Goal: Task Accomplishment & Management: Manage account settings

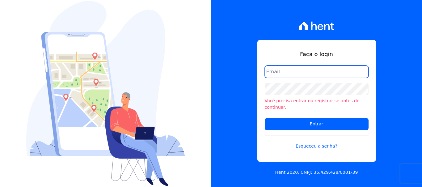
type input "[PERSON_NAME][EMAIL_ADDRESS][PERSON_NAME][DOMAIN_NAME]"
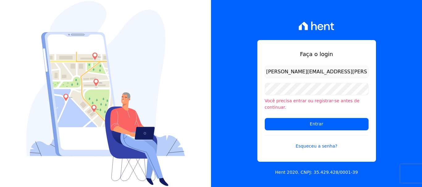
click at [337, 78] on input "[PERSON_NAME][EMAIL_ADDRESS][PERSON_NAME][DOMAIN_NAME]" at bounding box center [317, 72] width 104 height 12
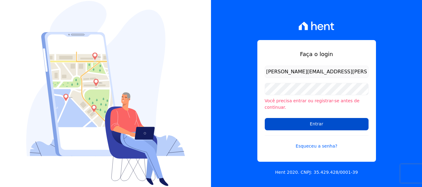
click at [316, 119] on input "Entrar" at bounding box center [317, 124] width 104 height 12
click at [303, 121] on input "Entrar" at bounding box center [317, 124] width 104 height 12
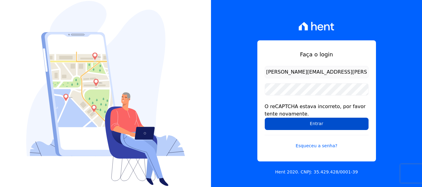
click at [305, 125] on input "Entrar" at bounding box center [317, 124] width 104 height 12
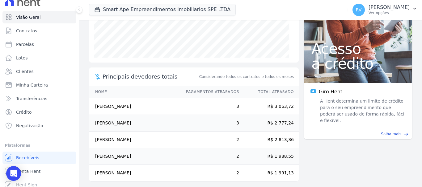
scroll to position [11, 0]
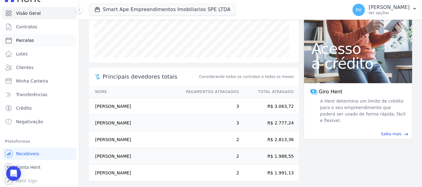
click at [26, 42] on span "Parcelas" at bounding box center [25, 40] width 18 height 6
select select
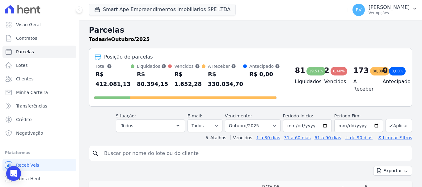
scroll to position [11, 0]
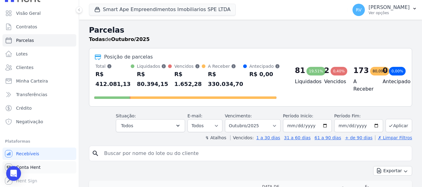
click at [27, 170] on span "Conta Hent" at bounding box center [28, 168] width 24 height 6
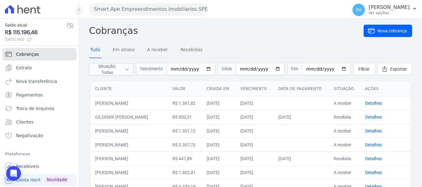
click at [23, 54] on span "Cobranças" at bounding box center [27, 54] width 23 height 6
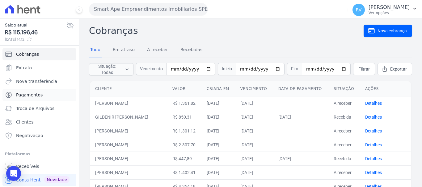
scroll to position [13, 0]
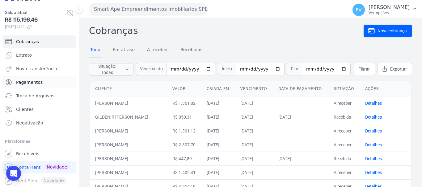
click at [37, 81] on span "Pagamentos" at bounding box center [29, 82] width 27 height 6
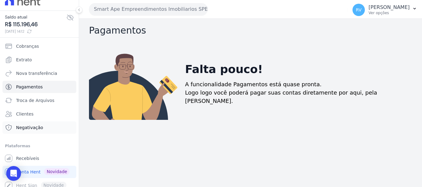
scroll to position [13, 0]
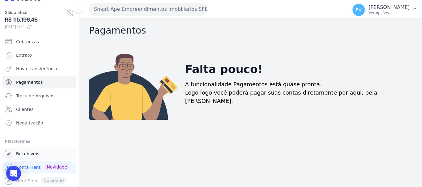
click at [31, 154] on span "Recebíveis" at bounding box center [27, 154] width 23 height 6
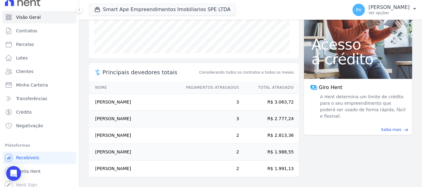
scroll to position [11, 0]
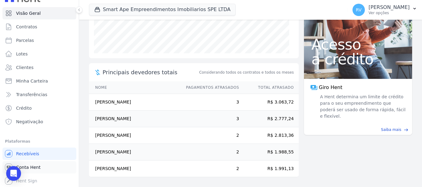
click at [32, 167] on span "Conta Hent" at bounding box center [28, 168] width 24 height 6
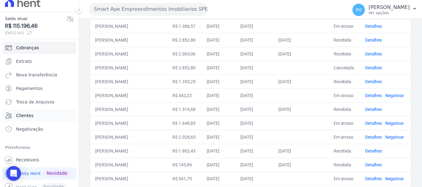
scroll to position [13, 0]
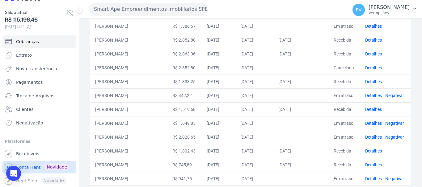
click at [29, 166] on span "Conta Hent" at bounding box center [28, 168] width 24 height 6
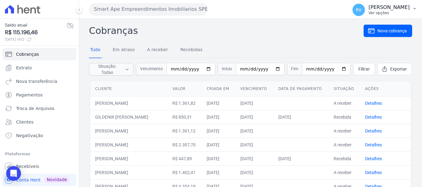
click at [389, 8] on p "Rodrigo Villalva" at bounding box center [388, 7] width 41 height 6
click at [391, 10] on p "Rodrigo Villalva" at bounding box center [388, 7] width 41 height 6
click at [404, 4] on p "Rodrigo Villalva" at bounding box center [388, 7] width 41 height 6
click at [410, 6] on button "RV Rodrigo Villalva Ver opções" at bounding box center [384, 9] width 74 height 17
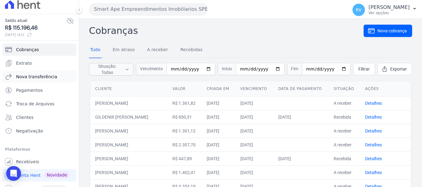
scroll to position [13, 0]
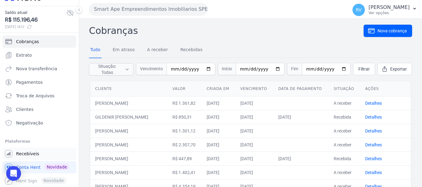
click at [34, 154] on span "Recebíveis" at bounding box center [27, 154] width 23 height 6
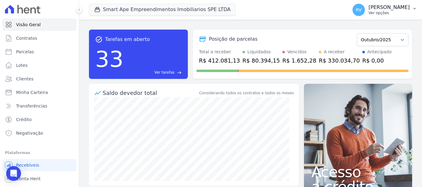
click at [396, 9] on p "Rodrigo Villalva" at bounding box center [388, 7] width 41 height 6
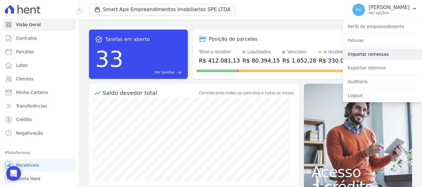
click at [363, 55] on link "Importar remessas" at bounding box center [382, 54] width 79 height 11
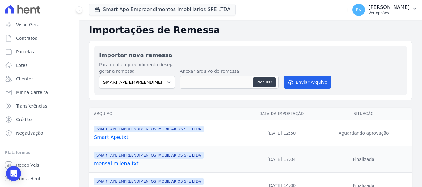
click at [385, 7] on p "Rodrigo Villalva" at bounding box center [388, 7] width 41 height 6
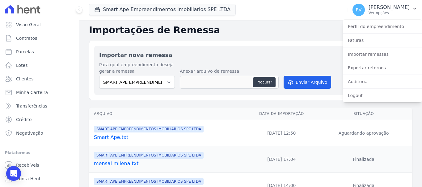
click at [139, 130] on span "SMART APE EMPREENDIMENTOS IMOBILIARIOS SPE LTDA" at bounding box center [149, 129] width 110 height 7
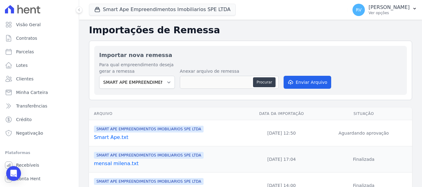
click at [105, 138] on link "Smart Ape.txt" at bounding box center [169, 137] width 151 height 7
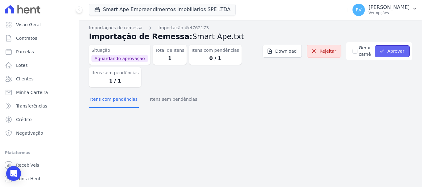
click at [392, 50] on button "Aprovar" at bounding box center [391, 51] width 35 height 12
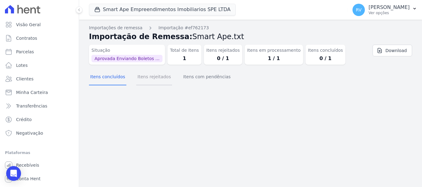
click at [156, 77] on button "Itens rejeitados" at bounding box center [154, 77] width 36 height 16
click at [192, 76] on button "Itens com pendências" at bounding box center [207, 77] width 50 height 16
click at [119, 75] on button "Itens concluídos" at bounding box center [107, 77] width 37 height 16
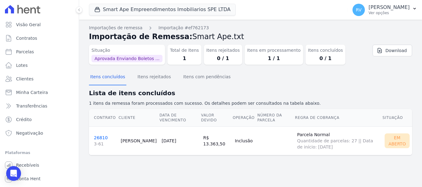
click at [101, 138] on link "26810 3-61" at bounding box center [105, 142] width 22 height 12
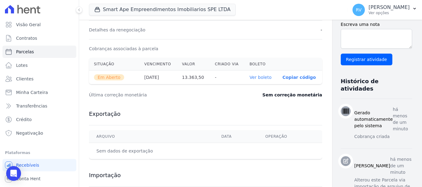
scroll to position [185, 0]
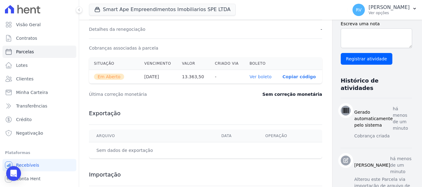
click at [251, 76] on link "Ver boleto" at bounding box center [260, 76] width 22 height 5
